Goal: Task Accomplishment & Management: Manage account settings

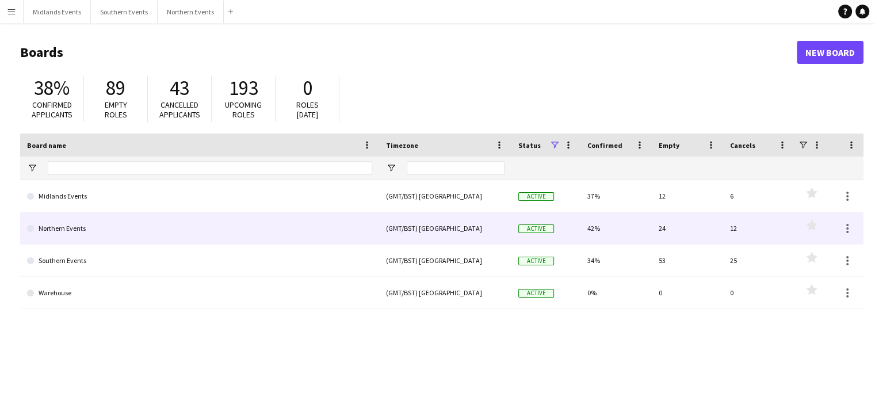
click at [74, 226] on link "Northern Events" at bounding box center [199, 228] width 345 height 32
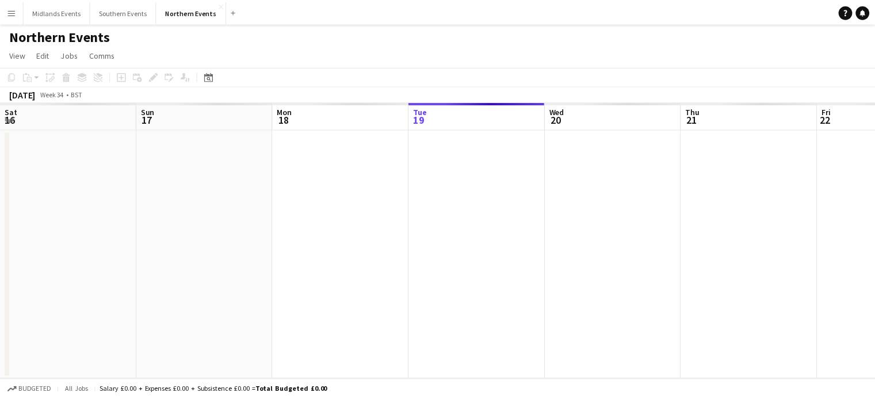
scroll to position [0, 275]
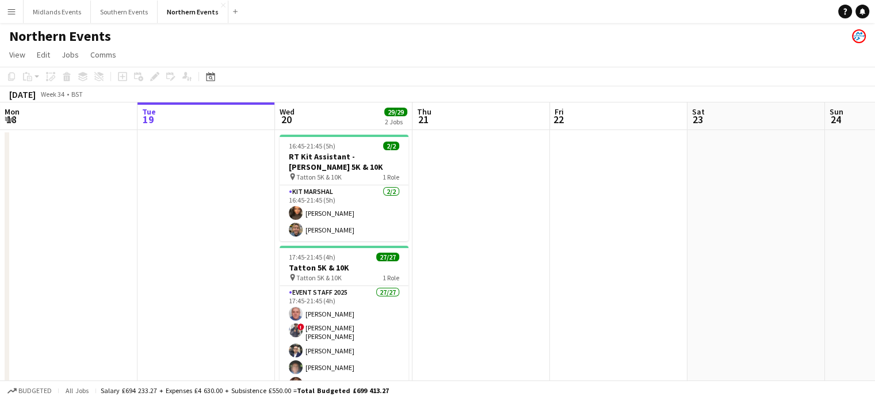
drag, startPoint x: 842, startPoint y: 263, endPoint x: 380, endPoint y: 271, distance: 462.2
click at [380, 271] on app-calendar-viewport "Sat 16 Sun 17 42/52 2 Jobs Mon 18 Tue 19 Wed 20 29/29 2 Jobs Thu 21 Fri 22 Sat …" at bounding box center [437, 324] width 875 height 444
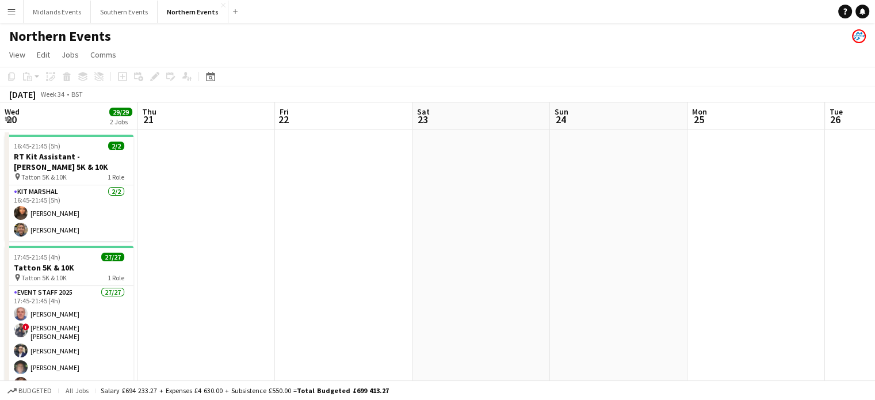
scroll to position [0, 462]
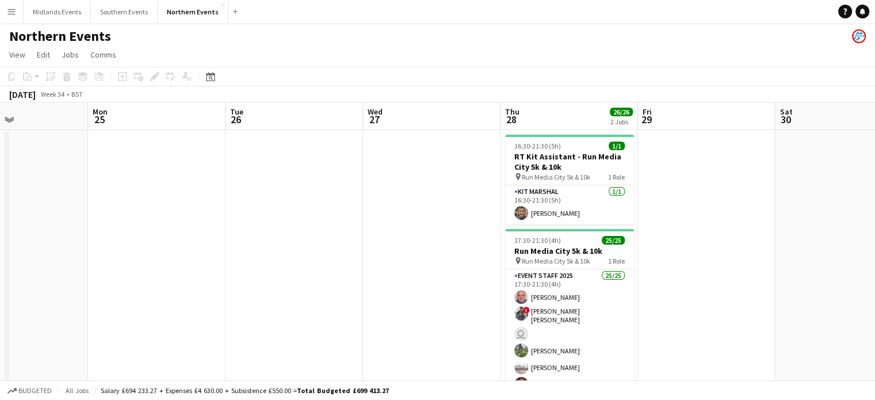
drag, startPoint x: 626, startPoint y: 257, endPoint x: 220, endPoint y: 271, distance: 406.5
click at [220, 271] on app-calendar-viewport "Thu 21 Fri 22 Sat 23 Sun 24 Mon 25 Tue 26 Wed 27 Thu 28 26/26 2 Jobs Fri 29 Sat…" at bounding box center [437, 324] width 875 height 444
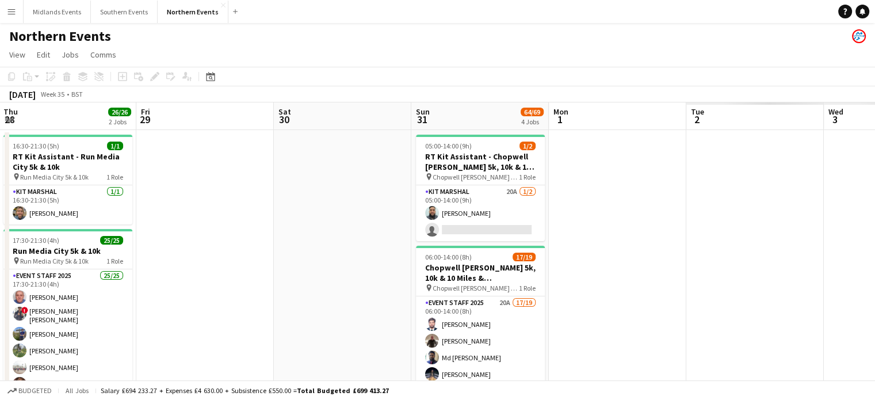
drag, startPoint x: 674, startPoint y: 270, endPoint x: 167, endPoint y: 235, distance: 508.2
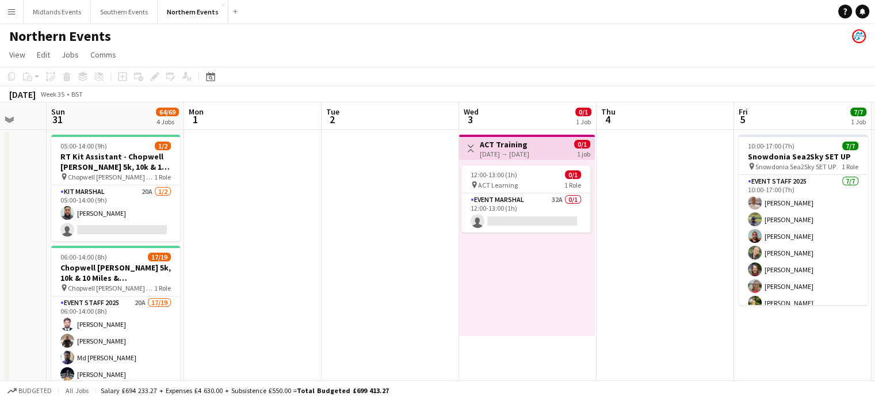
scroll to position [0, 504]
drag, startPoint x: 628, startPoint y: 211, endPoint x: 387, endPoint y: 175, distance: 243.8
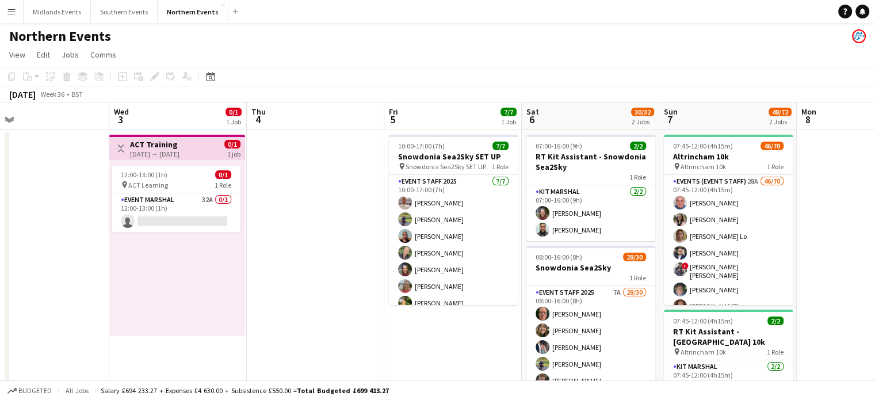
drag, startPoint x: 727, startPoint y: 168, endPoint x: 426, endPoint y: 167, distance: 301.0
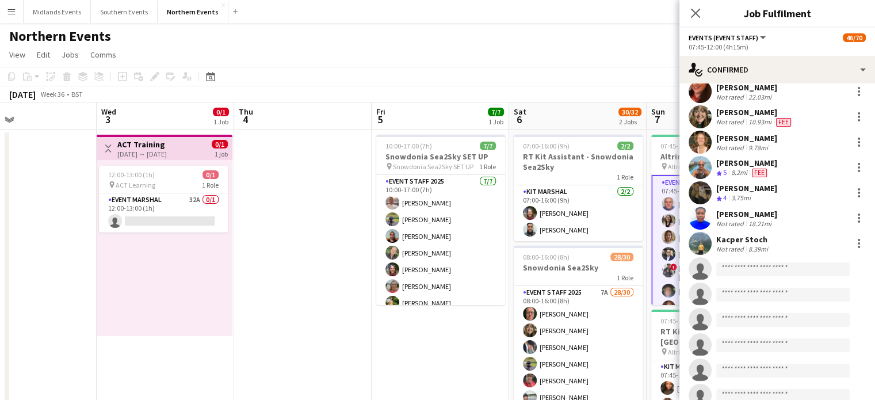
scroll to position [1028, 0]
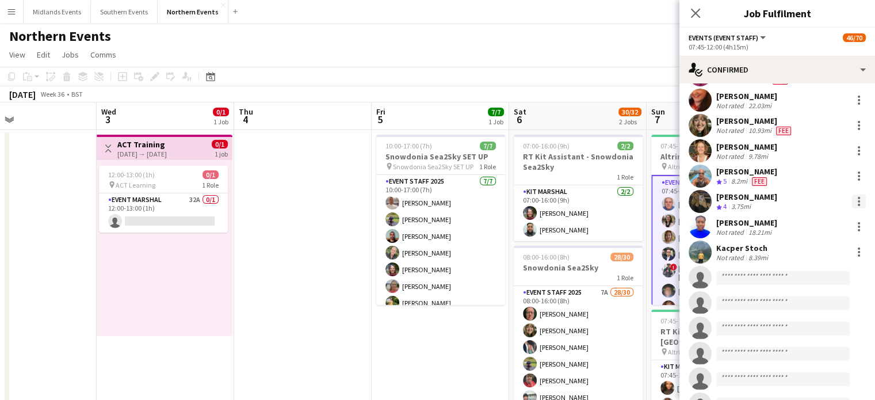
click at [852, 202] on div at bounding box center [859, 202] width 14 height 14
click at [813, 333] on span "Remove" at bounding box center [812, 333] width 71 height 10
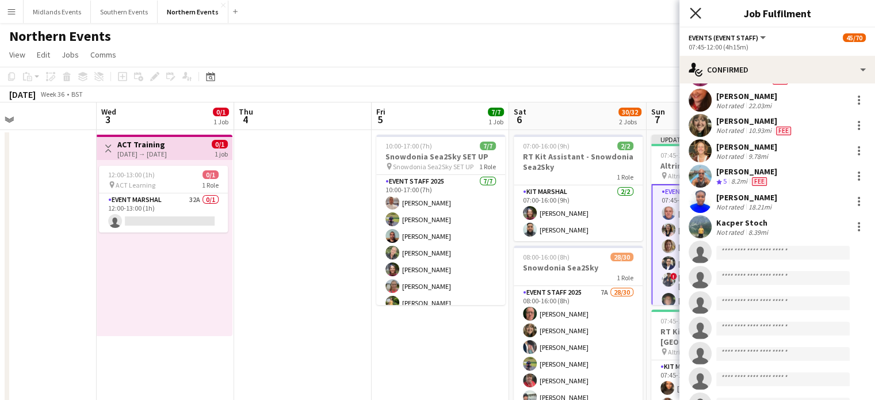
click at [695, 10] on icon "Close pop-in" at bounding box center [695, 12] width 11 height 11
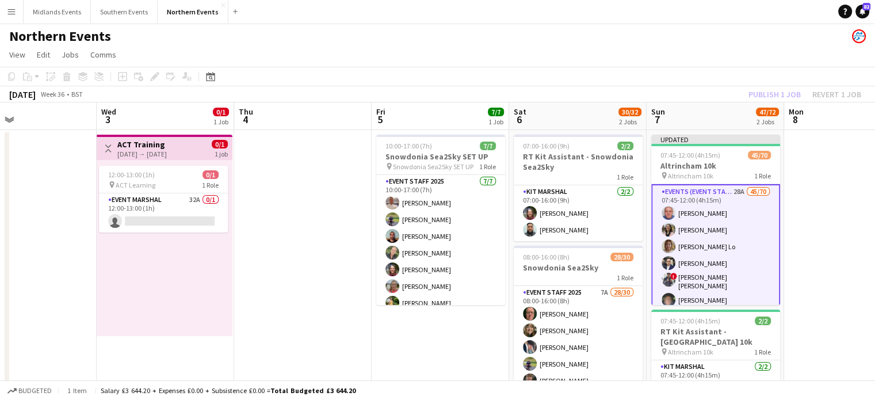
click at [763, 94] on div "Publish 1 job Revert 1 job" at bounding box center [805, 94] width 140 height 15
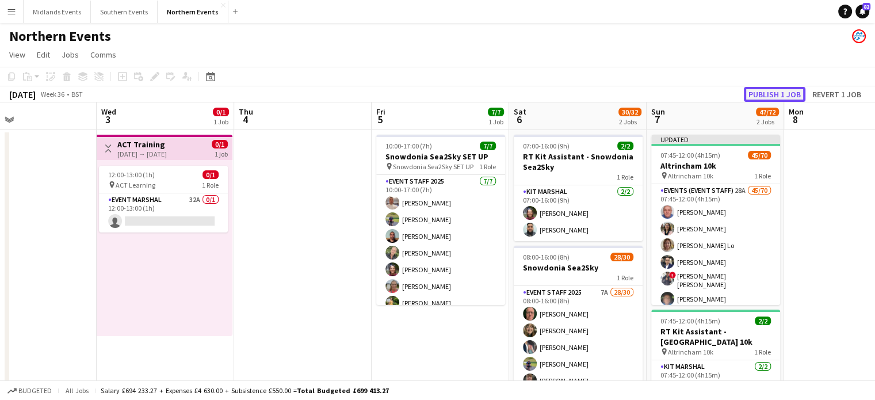
click at [763, 94] on button "Publish 1 job" at bounding box center [775, 94] width 62 height 15
